Goal: Contribute content: Add original content to the website for others to see

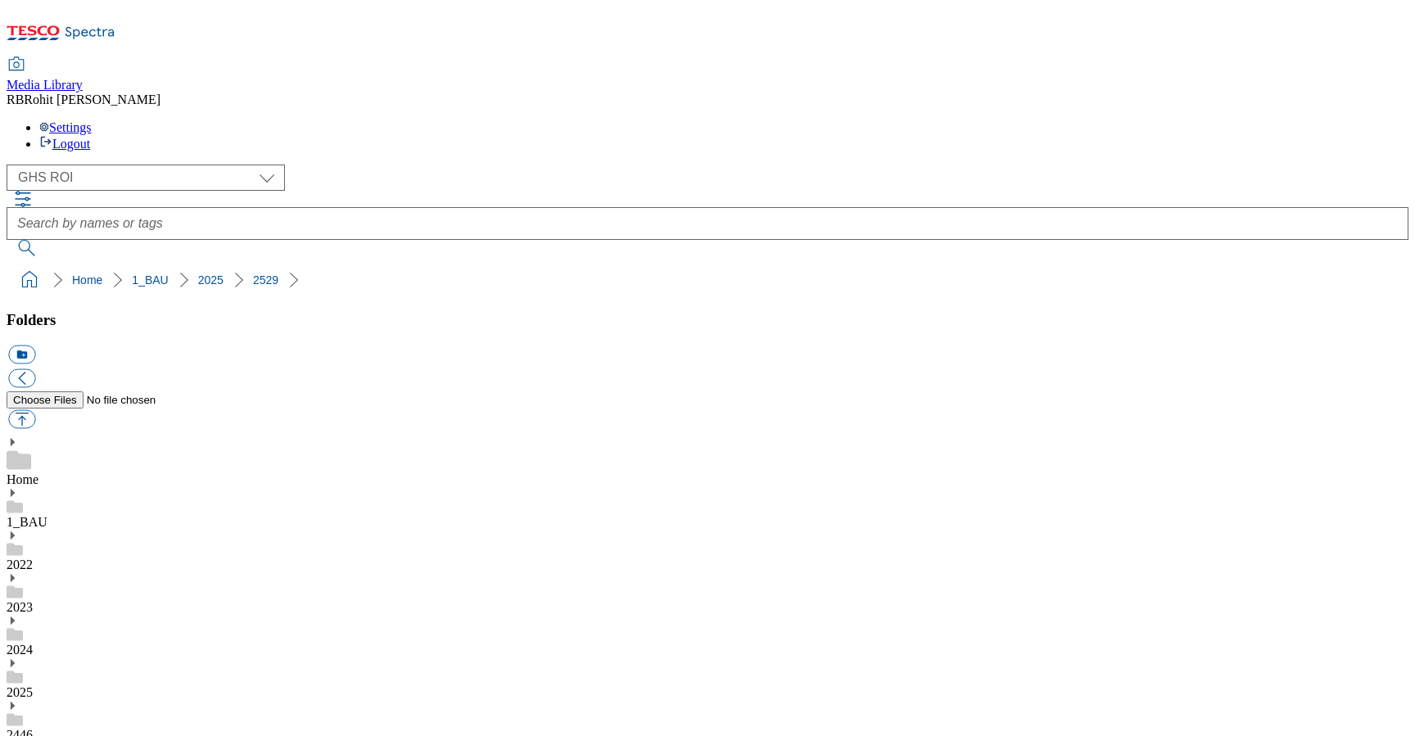
select select "flare-ghs-roi"
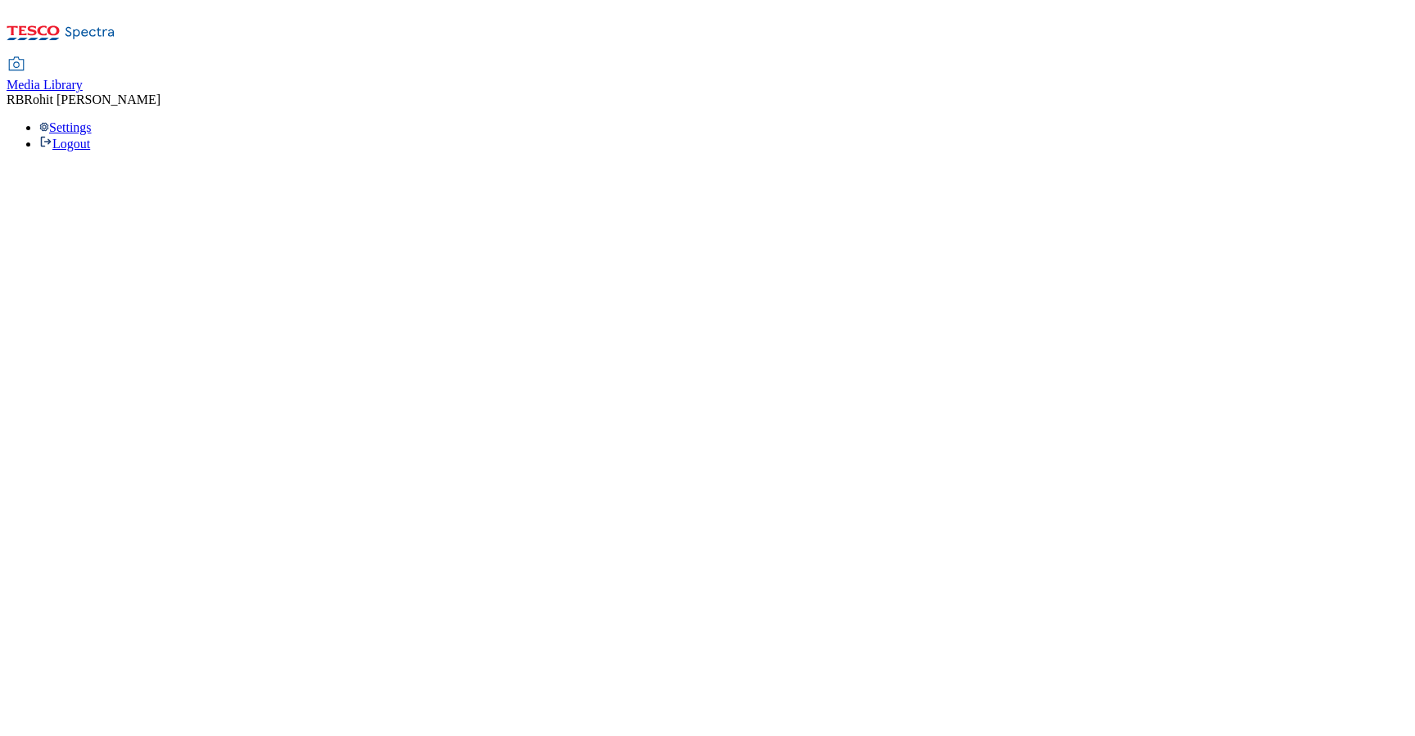
select select "flare-ghs-roi"
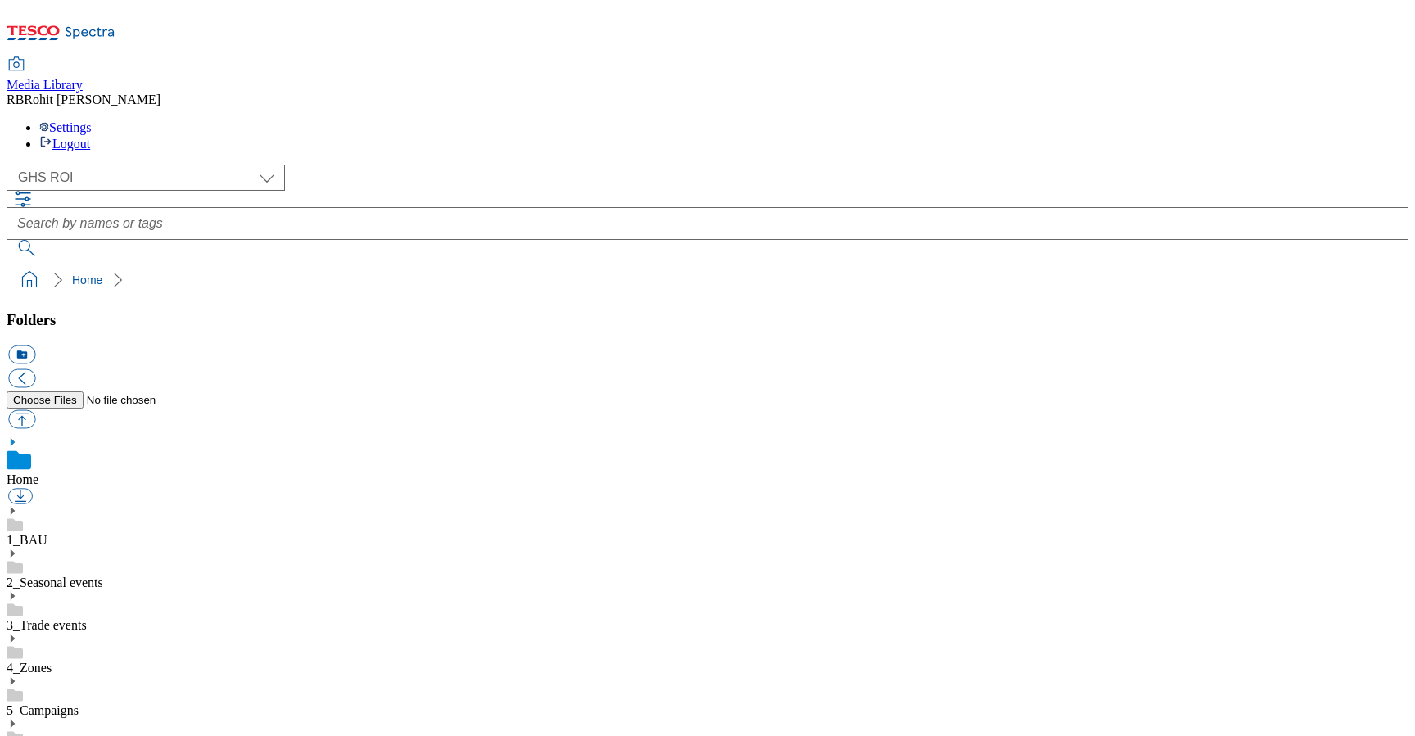
scroll to position [2, 0]
click at [15, 507] on use at bounding box center [13, 511] width 4 height 8
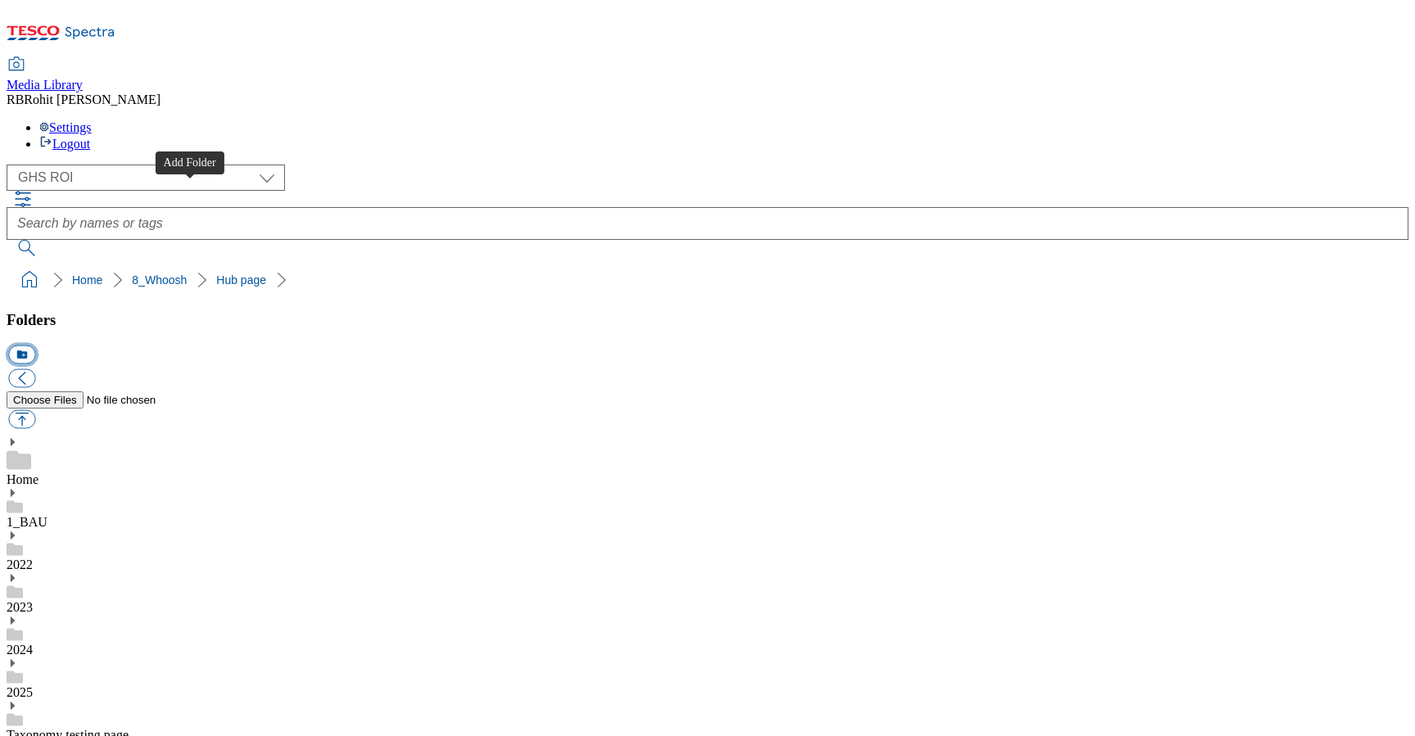
click at [35, 345] on button "icon_new_folder" at bounding box center [21, 354] width 27 height 19
type input "2509"
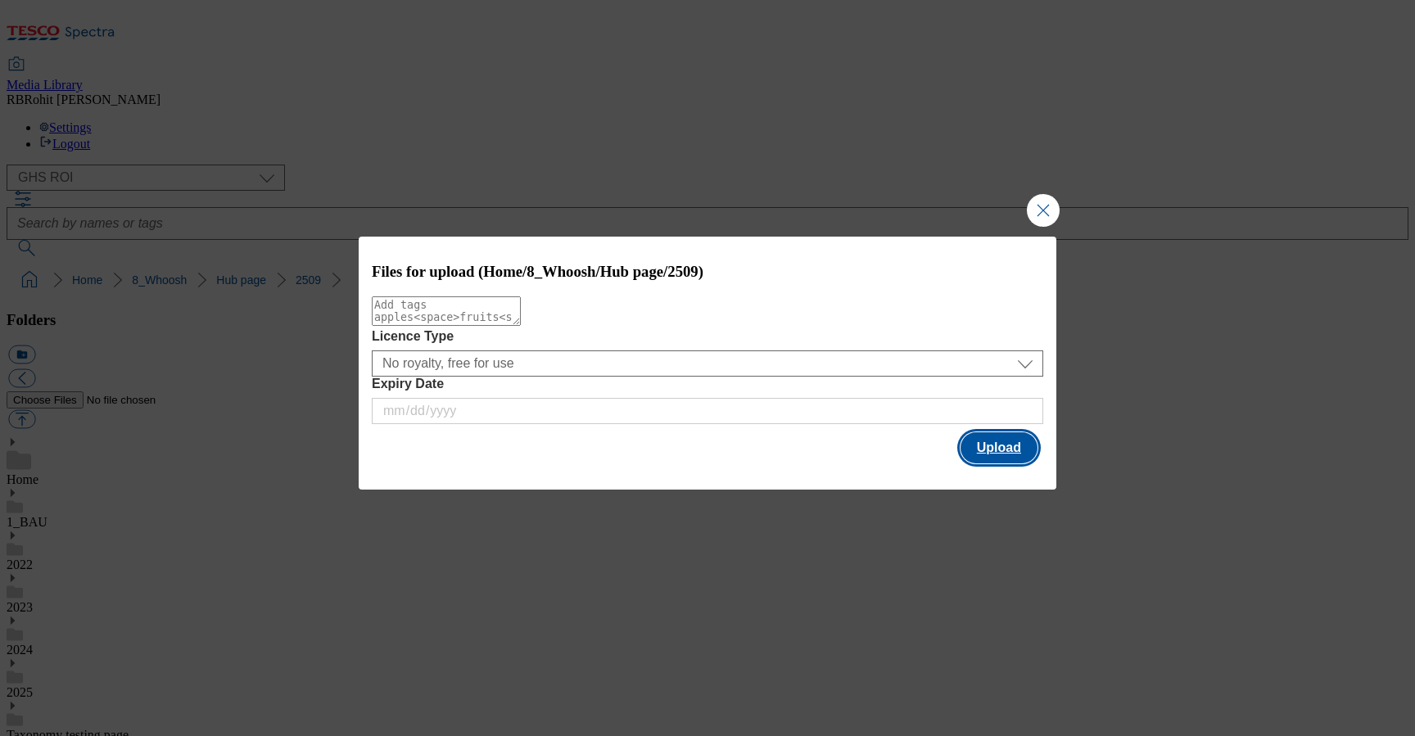
click at [991, 448] on button "Upload" at bounding box center [998, 447] width 77 height 31
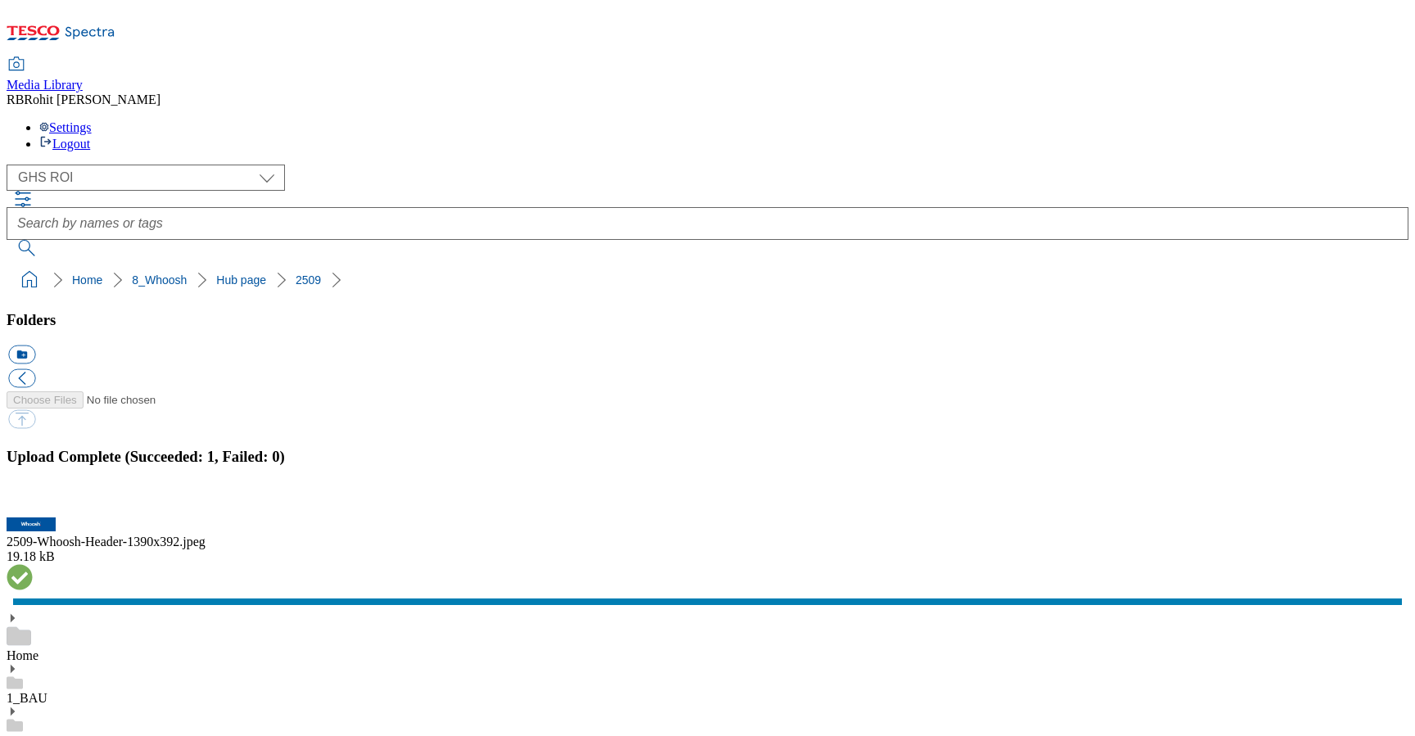
click at [33, 500] on button "button" at bounding box center [20, 508] width 25 height 16
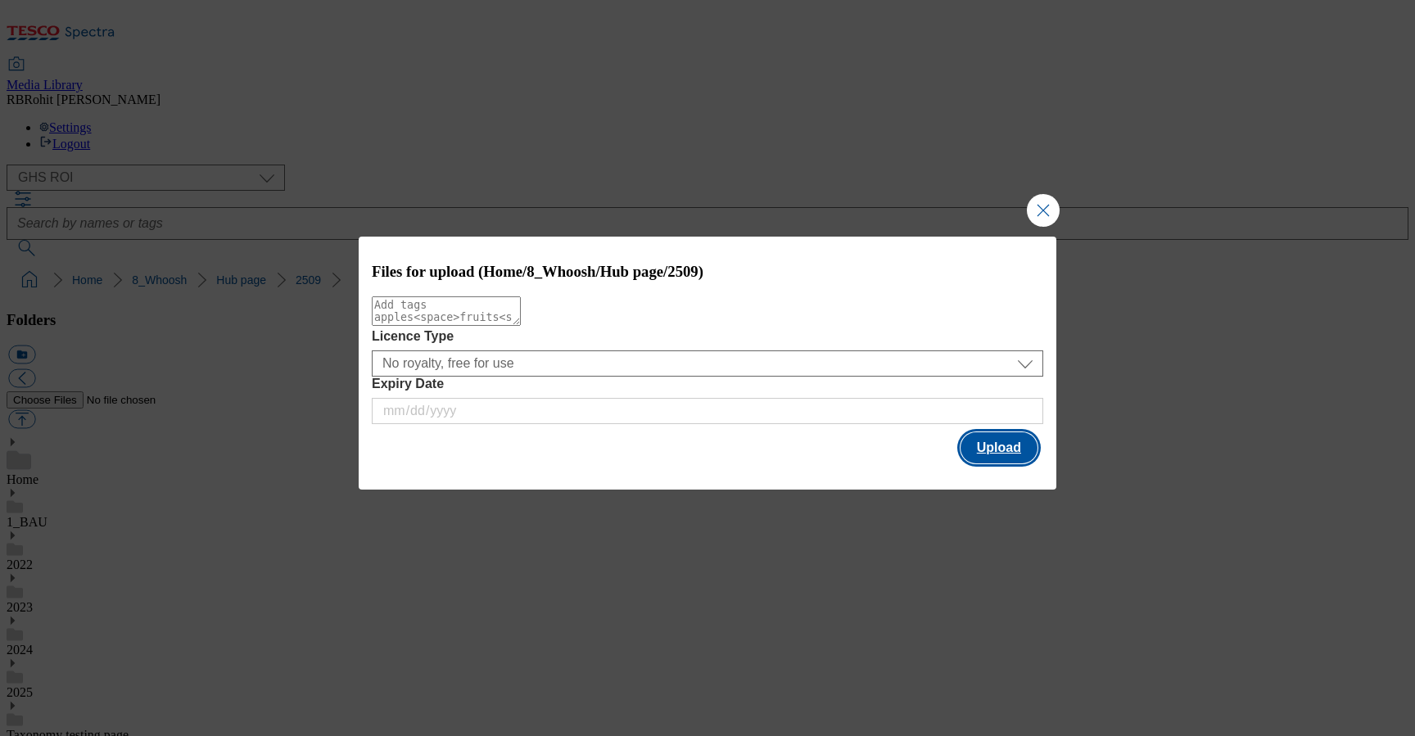
click at [1022, 451] on button "Upload" at bounding box center [998, 447] width 77 height 31
click at [995, 448] on button "Upload" at bounding box center [998, 447] width 77 height 31
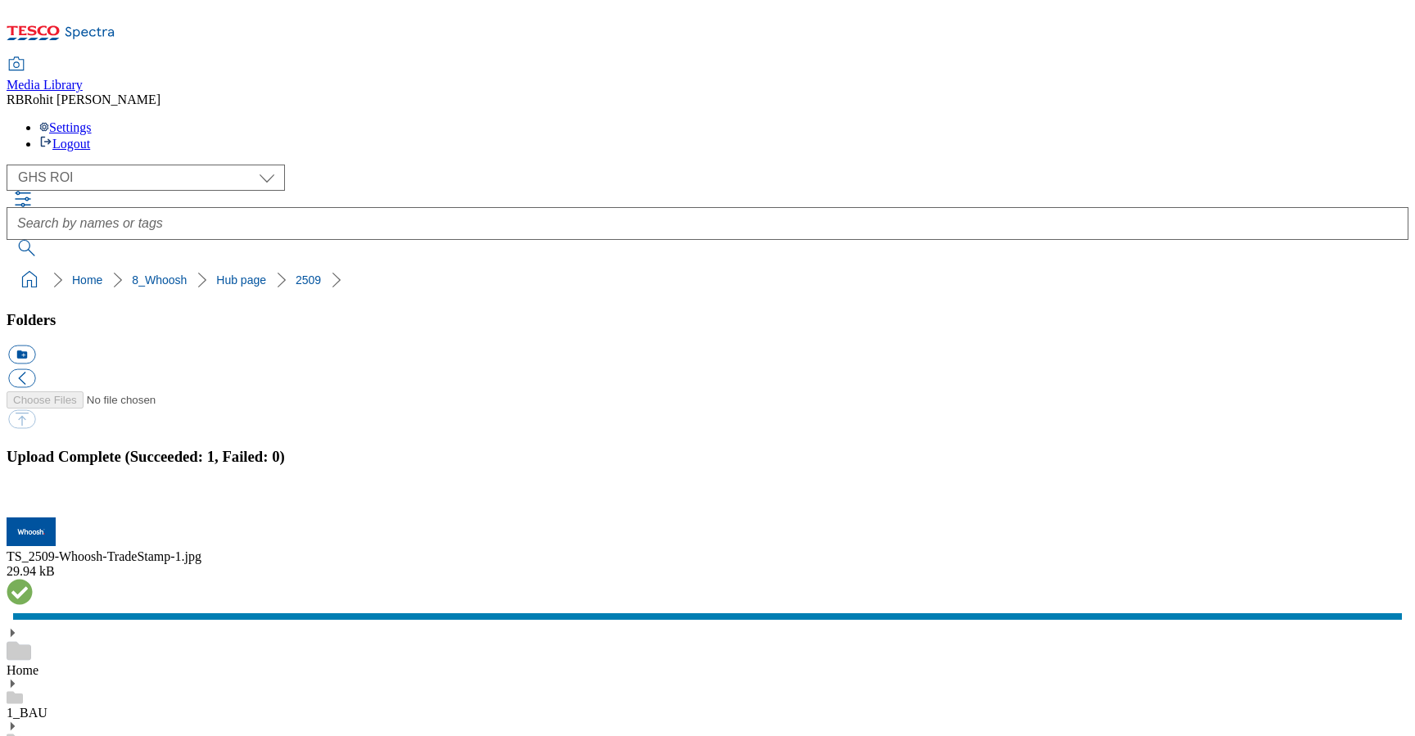
click at [33, 500] on button "button" at bounding box center [20, 508] width 25 height 16
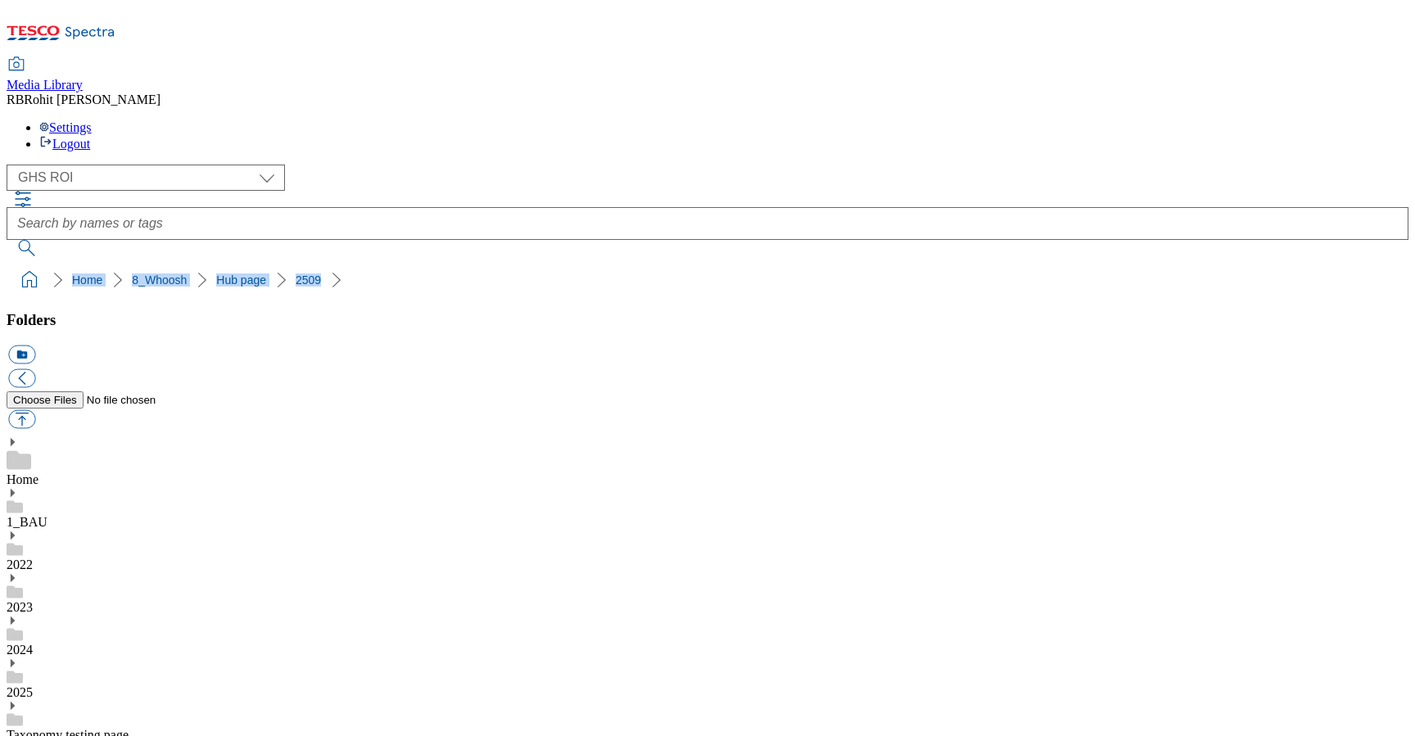
drag, startPoint x: 3, startPoint y: 158, endPoint x: 265, endPoint y: 160, distance: 262.0
click at [265, 264] on nav "Home 8_Whoosh Hub page 2509" at bounding box center [707, 279] width 1401 height 31
copy ol "Home 8_Whoosh Hub page 2509"
